Goal: Task Accomplishment & Management: Manage account settings

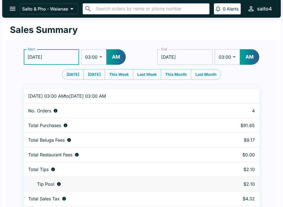
select select "03:00"
click at [11, 7] on icon "open drawer" at bounding box center [12, 8] width 7 height 7
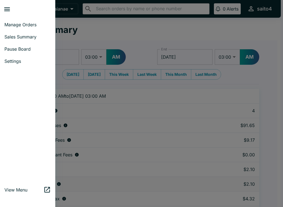
click at [28, 28] on link "Manage Orders" at bounding box center [27, 25] width 55 height 12
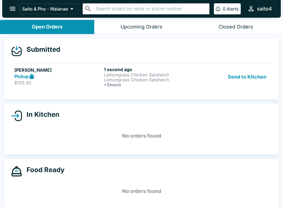
click at [65, 83] on p "$105.92" at bounding box center [57, 83] width 87 height 6
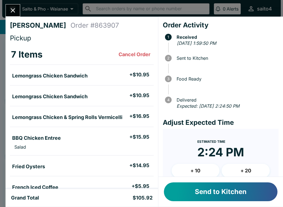
click at [229, 199] on button "Send to Kitchen" at bounding box center [221, 191] width 114 height 19
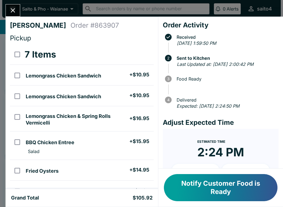
click at [191, 121] on div "Order Activity Received [DATE] 1:59:50 PM 2 Sent to Kitchen Last Updated at: [D…" at bounding box center [220, 93] width 125 height 152
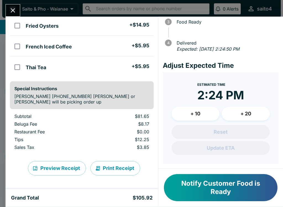
scroll to position [145, 0]
click at [211, 194] on button "Notify Customer Food is Ready" at bounding box center [221, 187] width 114 height 27
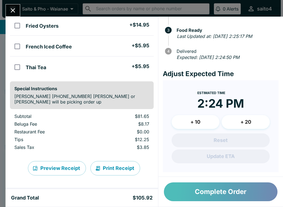
click at [238, 191] on button "Complete Order" at bounding box center [221, 191] width 114 height 19
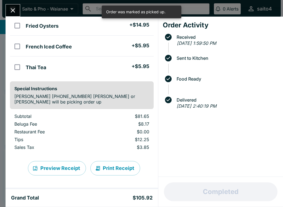
click at [10, 10] on icon "Close" at bounding box center [12, 10] width 7 height 7
